Goal: Transaction & Acquisition: Book appointment/travel/reservation

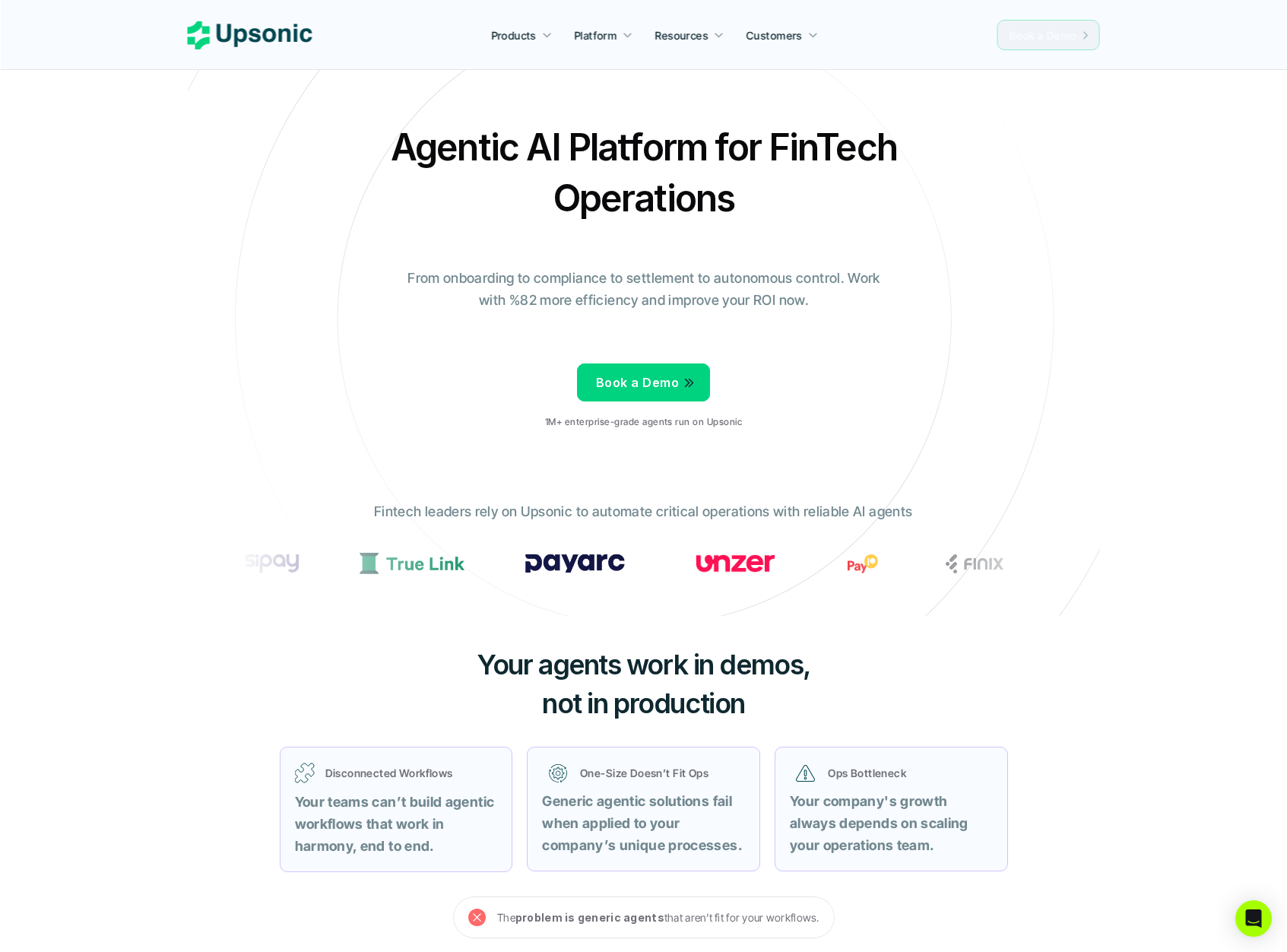
click at [1065, 42] on p "Book a Demo" at bounding box center [1043, 35] width 68 height 16
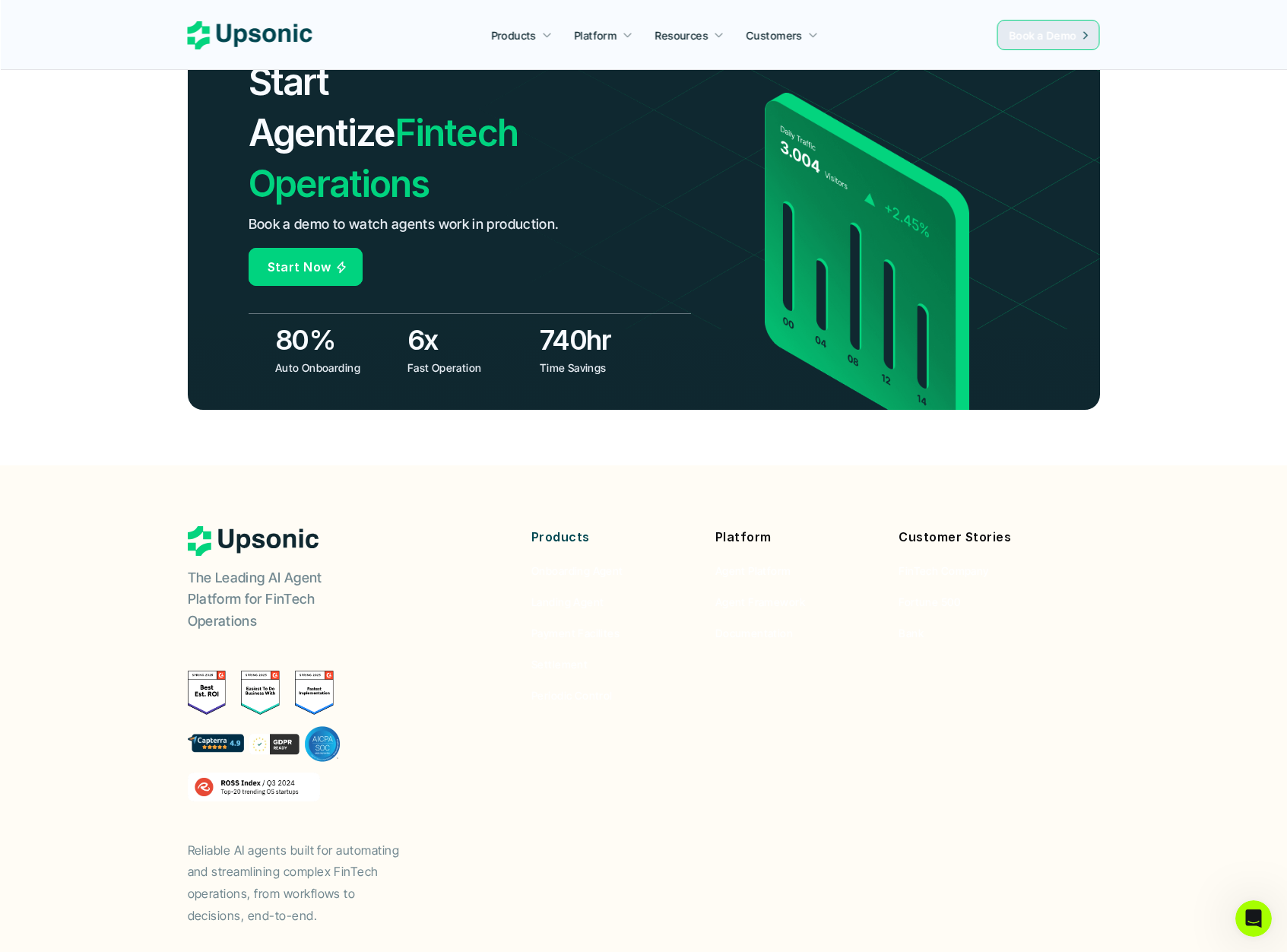
scroll to position [4602, 0]
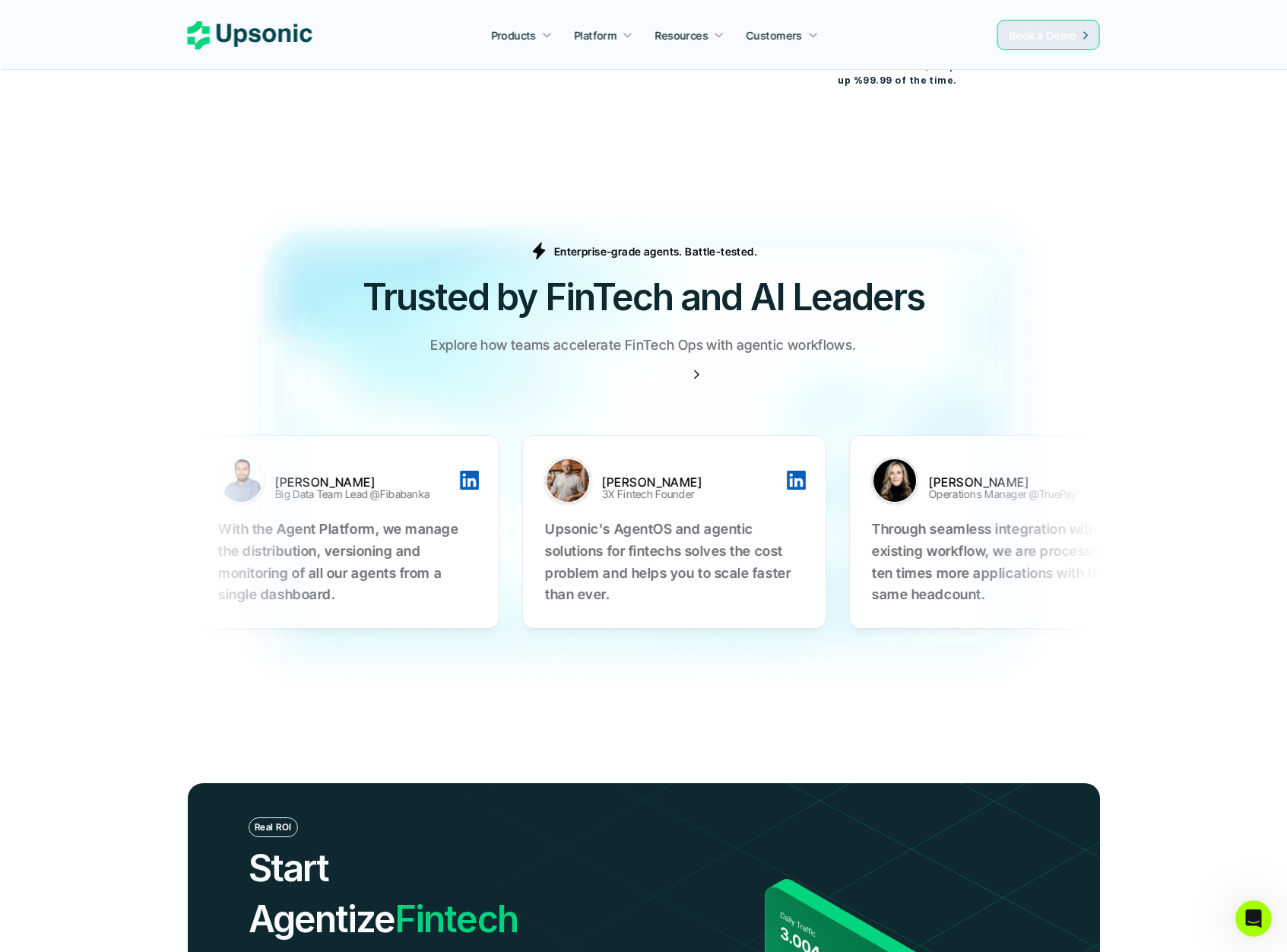
drag, startPoint x: 910, startPoint y: 470, endPoint x: 738, endPoint y: 480, distance: 172.3
drag, startPoint x: 936, startPoint y: 499, endPoint x: 598, endPoint y: 548, distance: 341.5
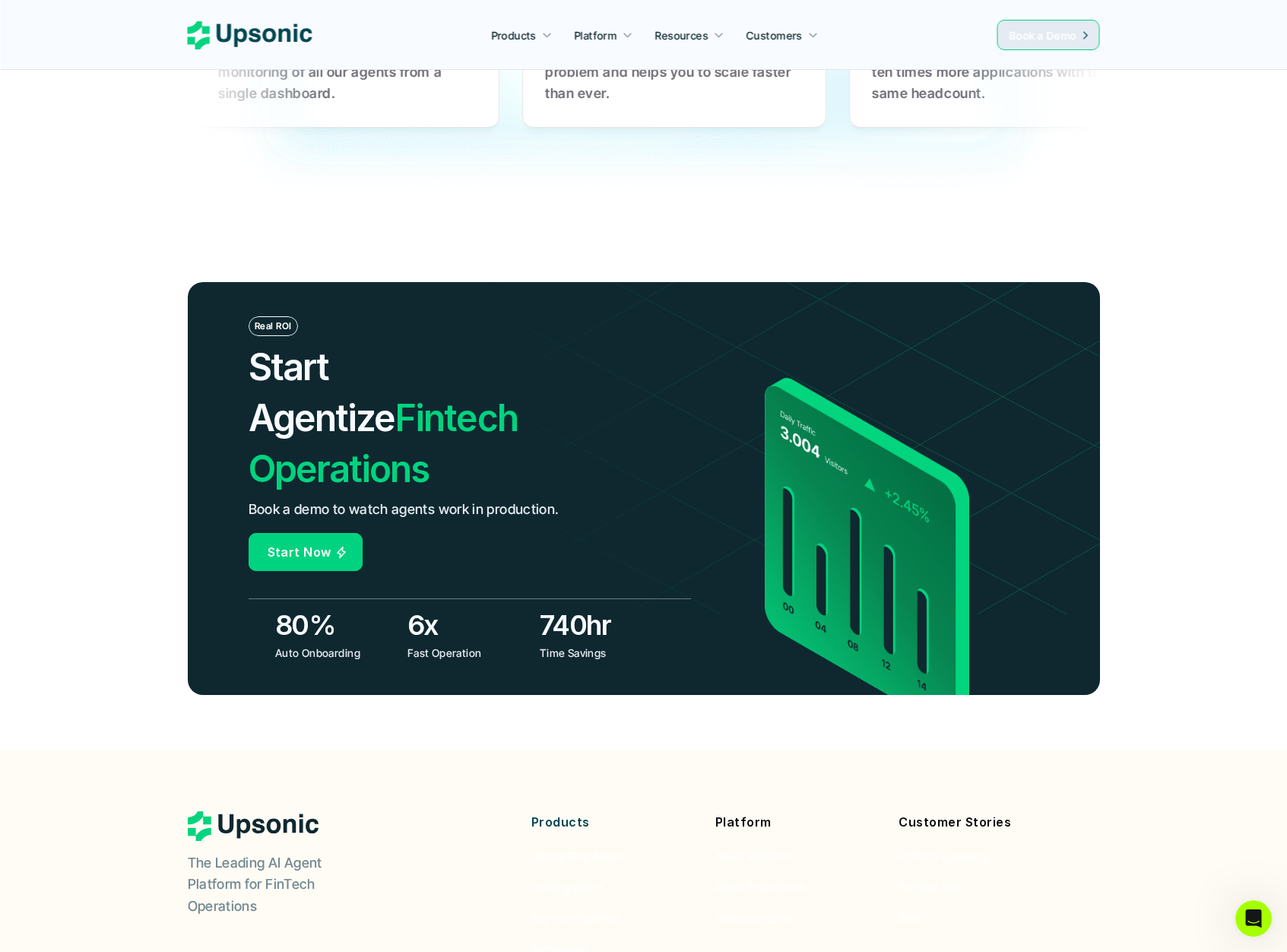
scroll to position [5387, 0]
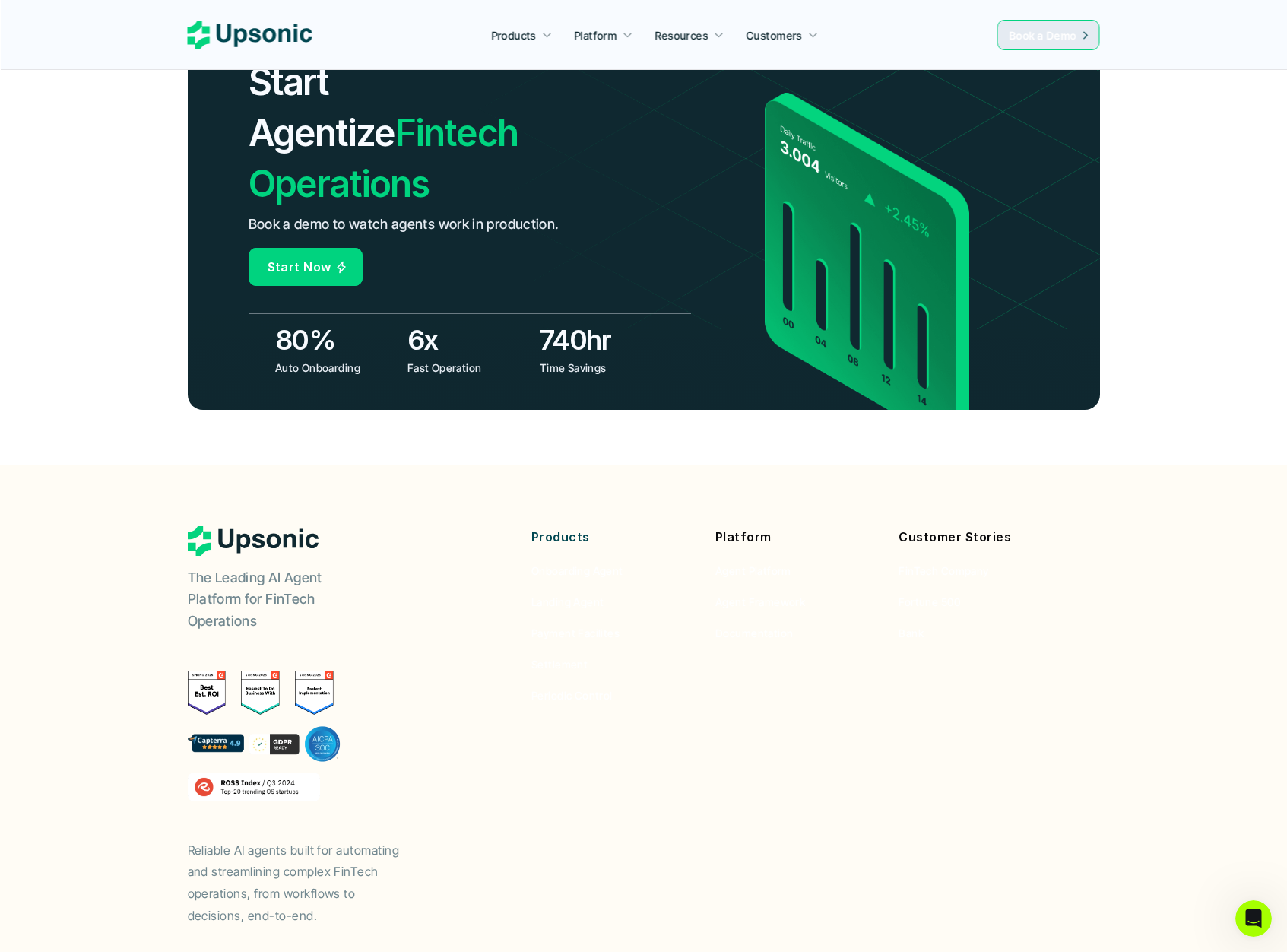
click at [219, 725] on img at bounding box center [264, 744] width 153 height 37
drag, startPoint x: 219, startPoint y: 657, endPoint x: 235, endPoint y: 667, distance: 18.9
click at [235, 725] on img at bounding box center [264, 744] width 153 height 37
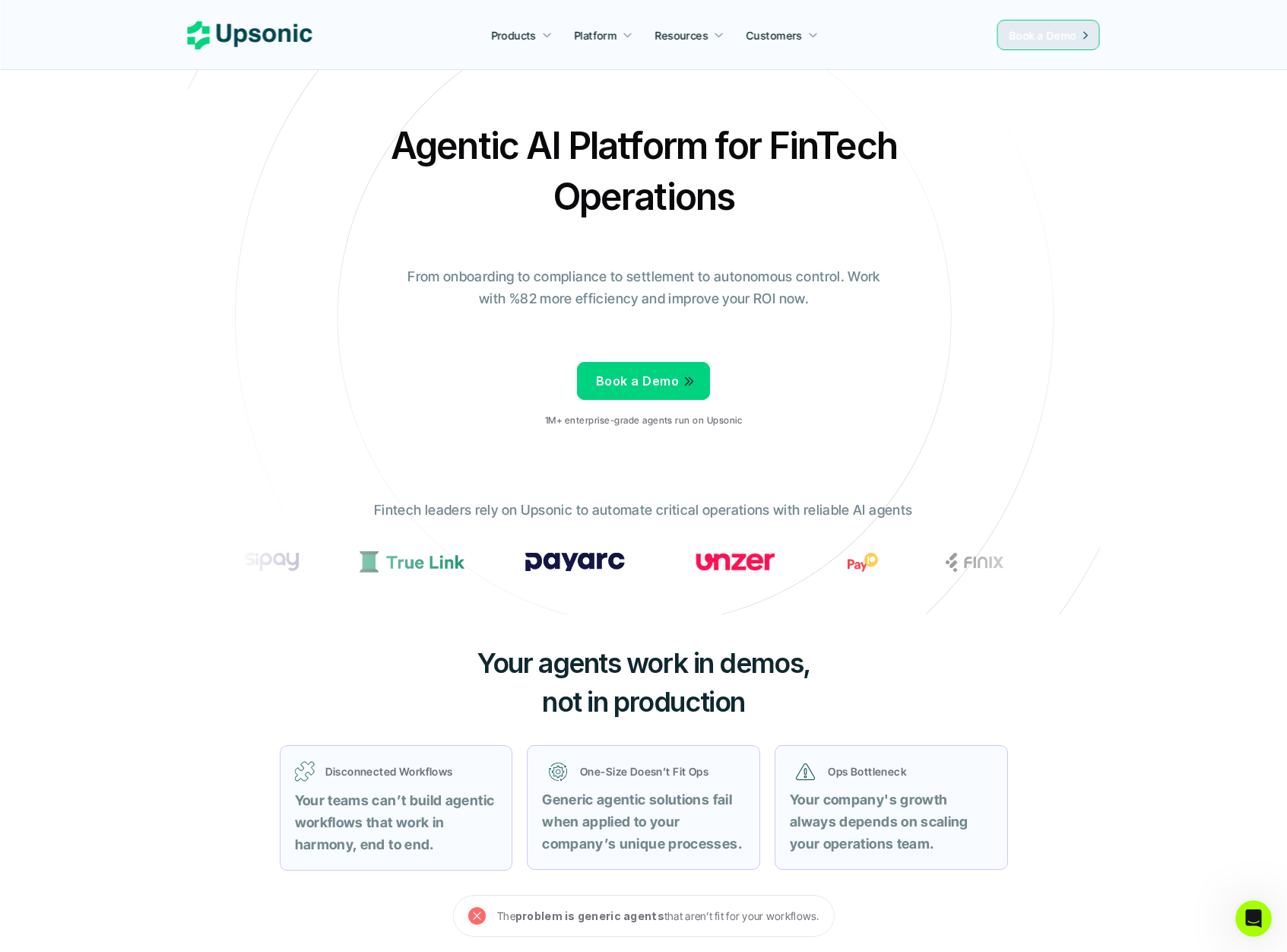
scroll to position [0, 0]
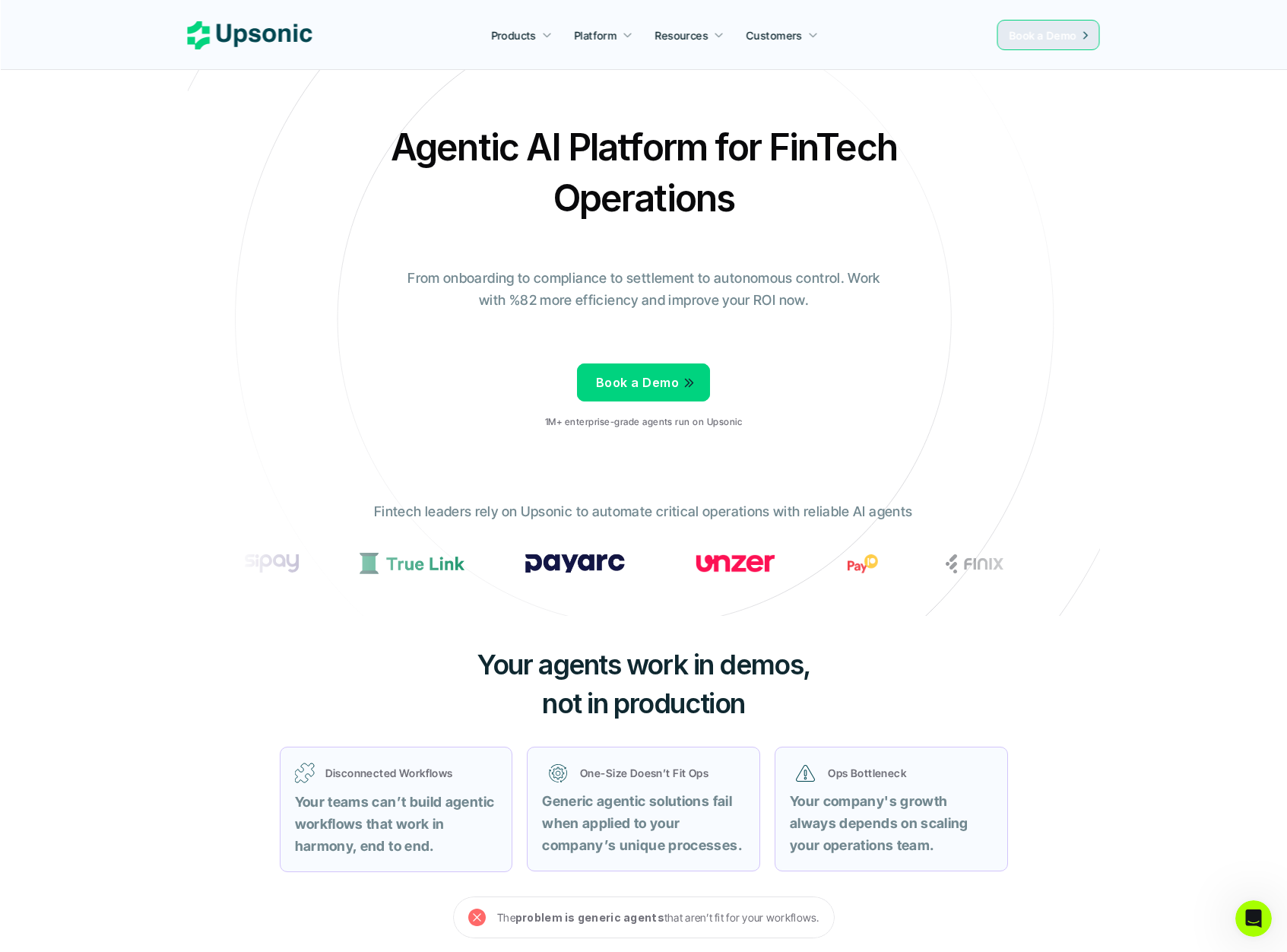
click at [636, 373] on p "Book a Demo" at bounding box center [638, 382] width 83 height 22
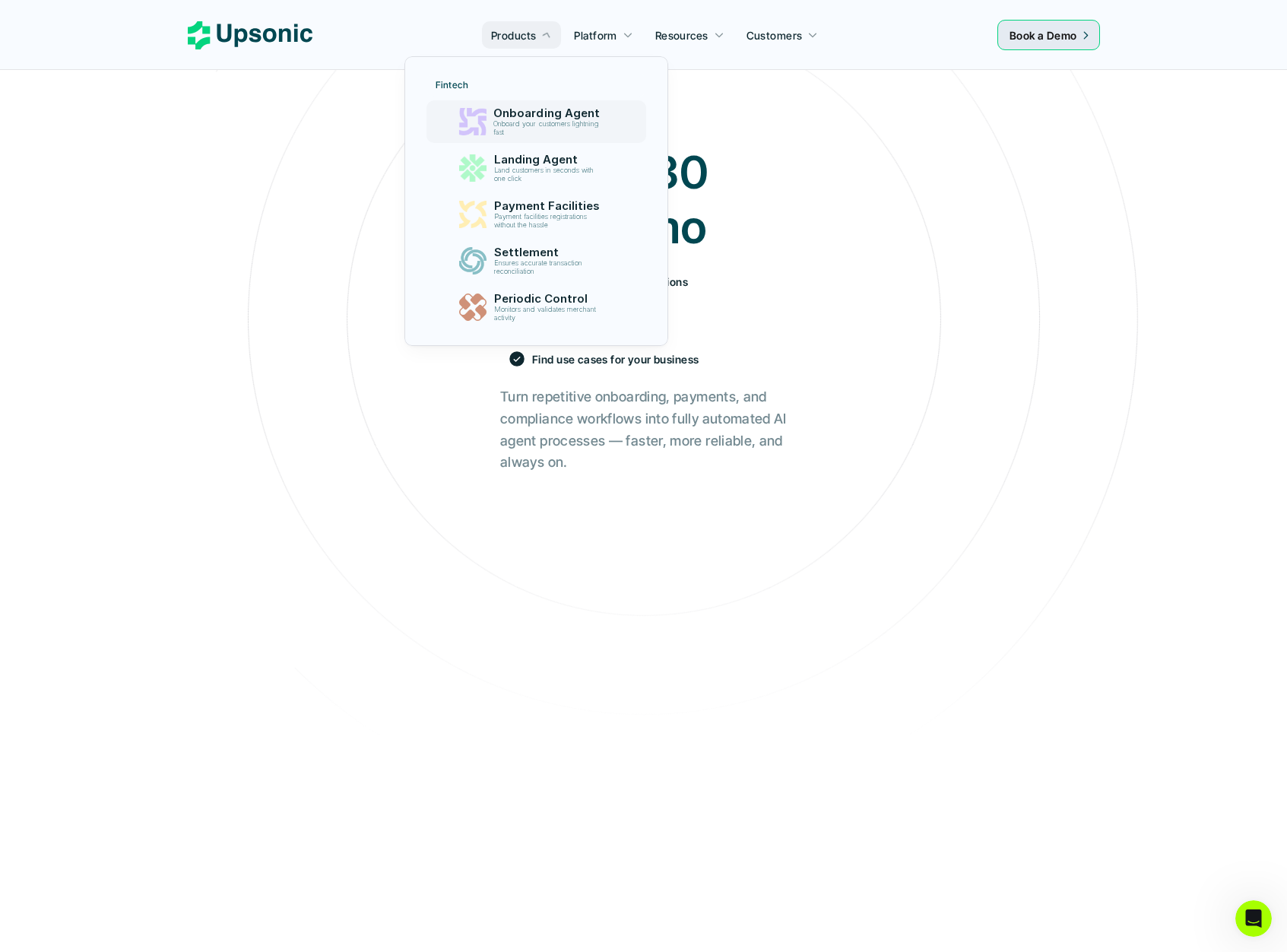
click at [528, 118] on p "Onboarding Agent" at bounding box center [551, 113] width 112 height 14
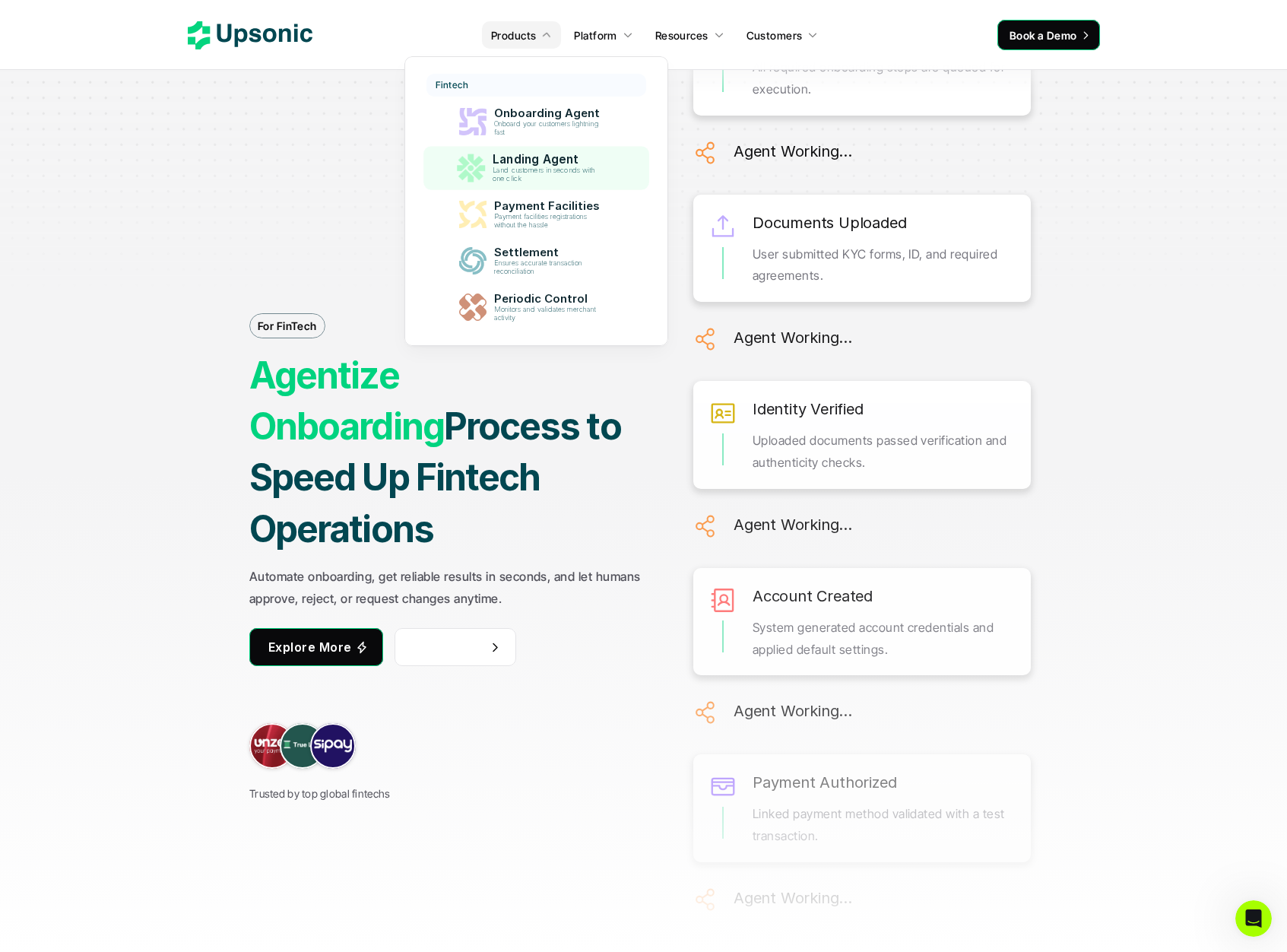
click at [522, 169] on p "Land customers in seconds with one click" at bounding box center [550, 175] width 114 height 17
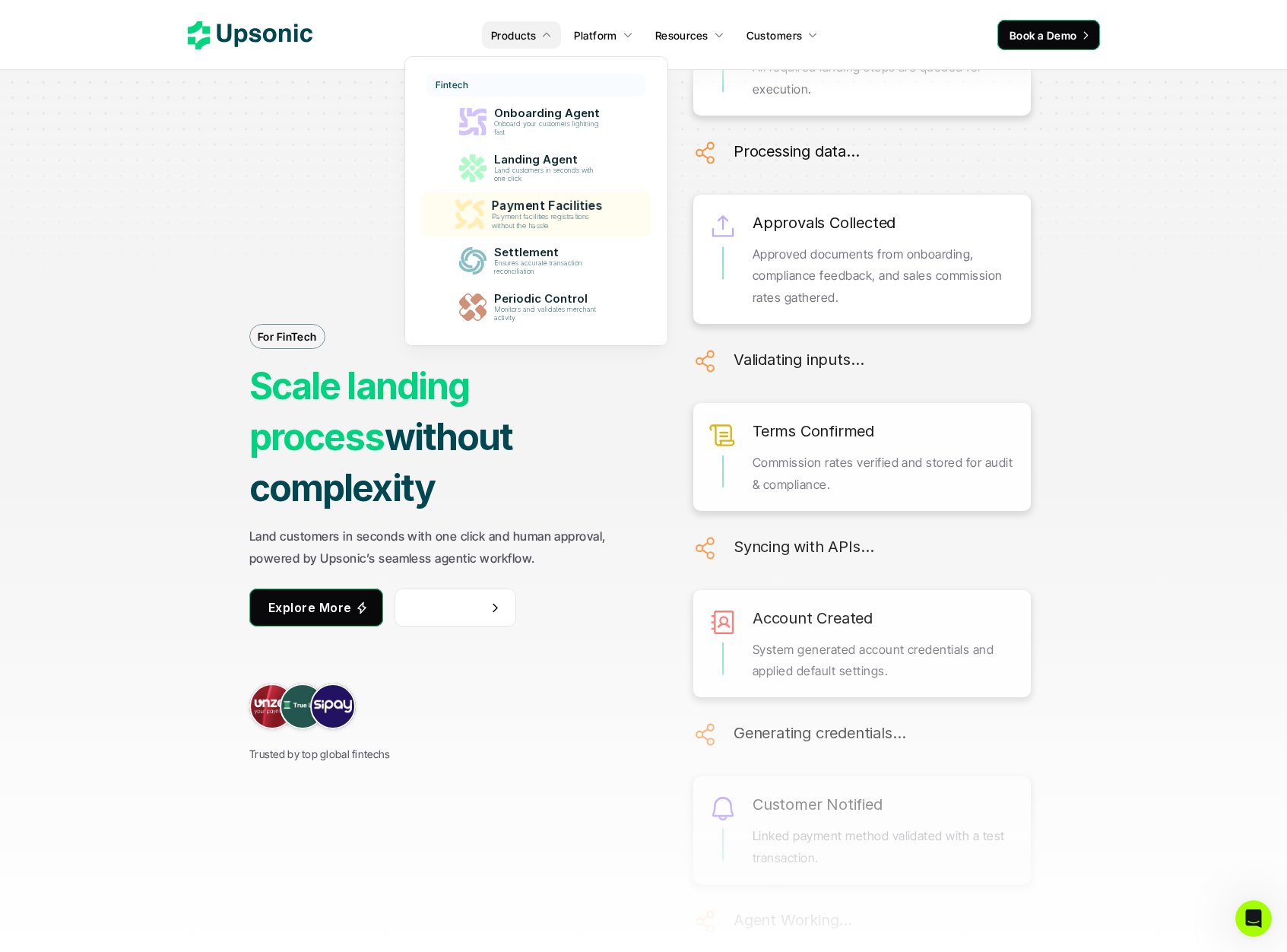
click at [536, 221] on p "Payment facilities registrations without the hassle" at bounding box center [550, 221] width 116 height 18
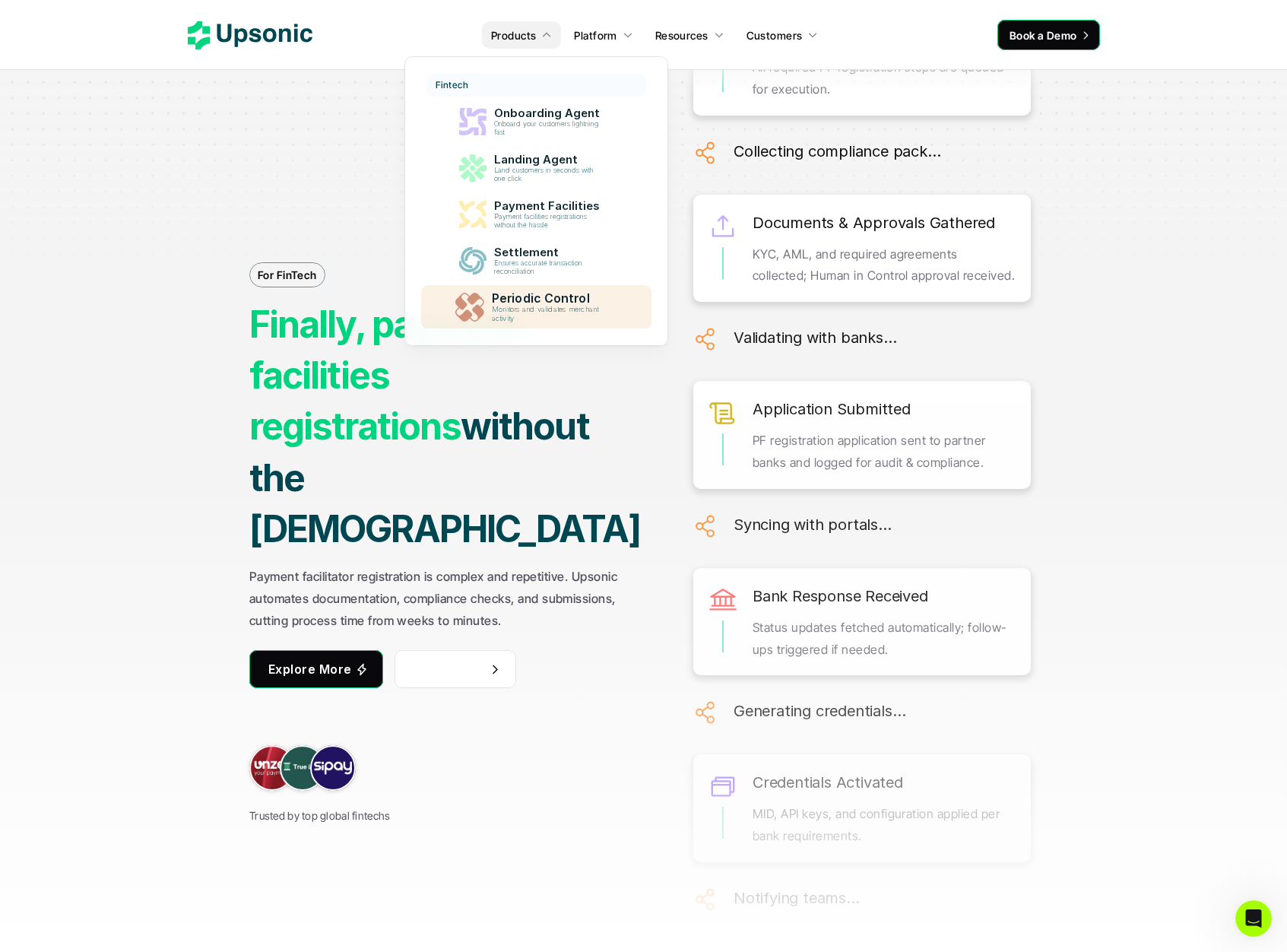
click at [493, 295] on p "Periodic Control" at bounding box center [551, 298] width 118 height 14
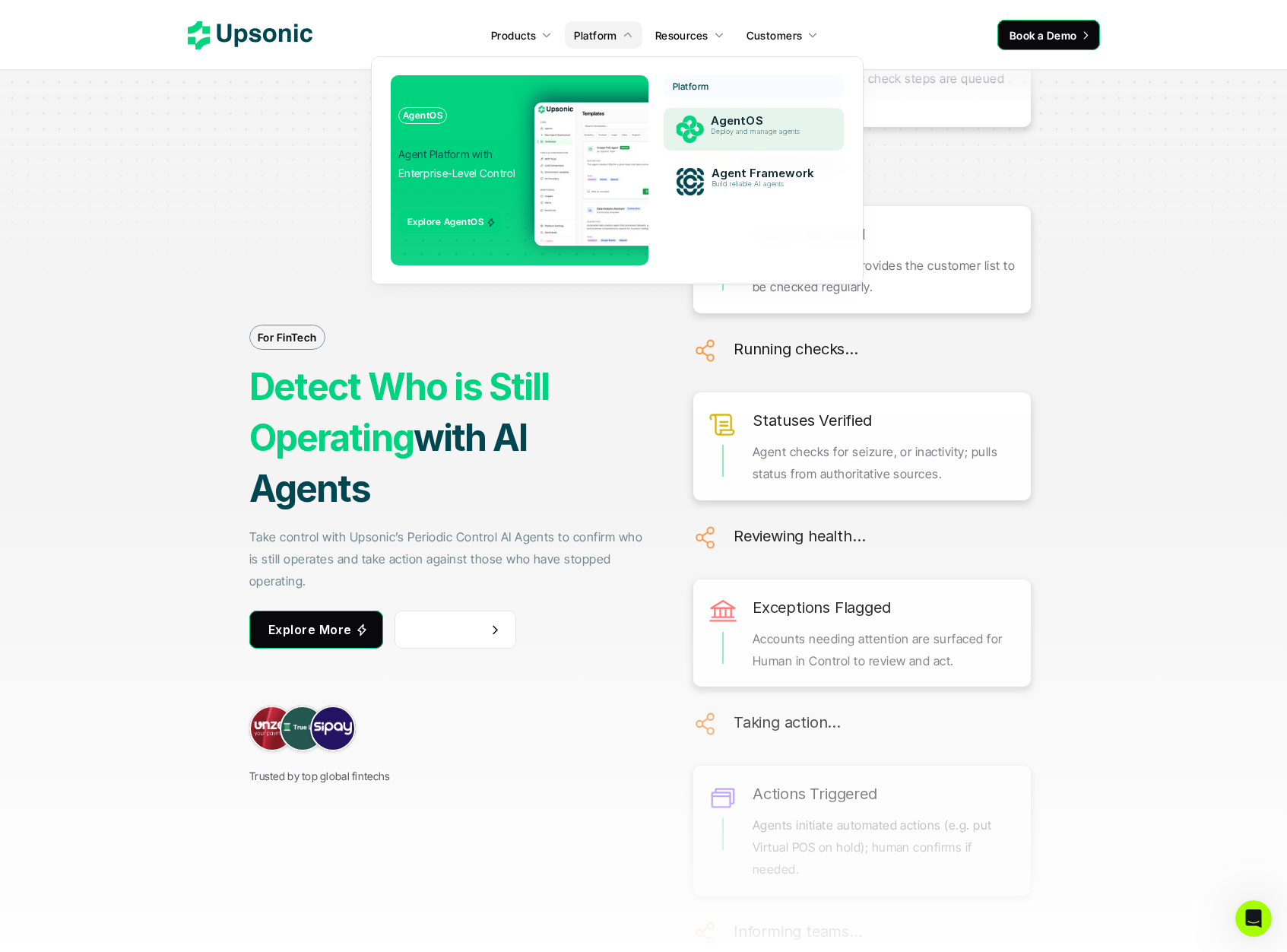
click at [732, 133] on p "Deploy and manage agents" at bounding box center [766, 132] width 111 height 9
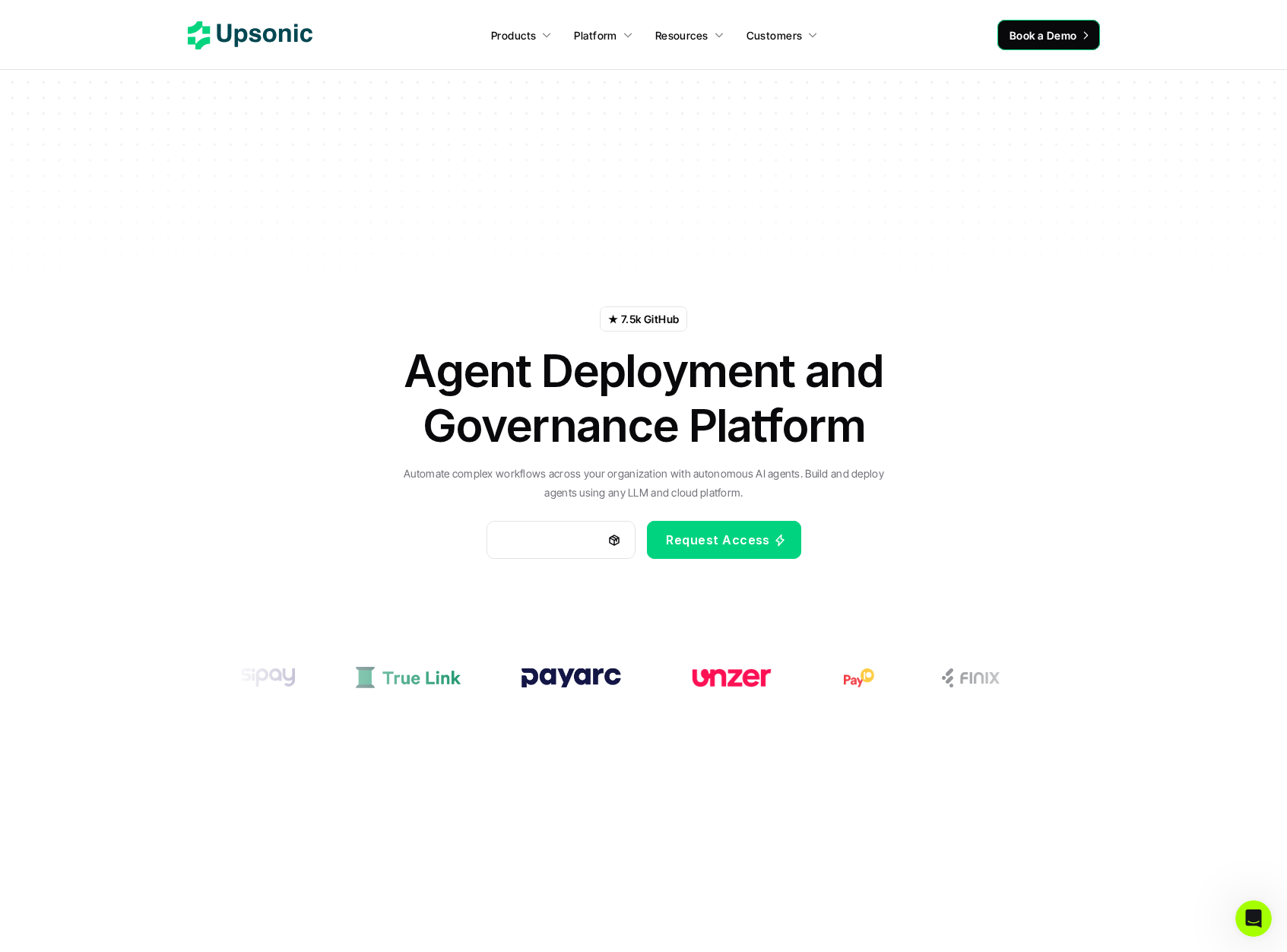
click at [652, 320] on p "★ 7.5k GitHub" at bounding box center [643, 319] width 70 height 16
click at [570, 540] on span "Documentation" at bounding box center [555, 539] width 99 height 15
click at [755, 538] on span "Request Access" at bounding box center [718, 539] width 105 height 15
